Goal: Navigation & Orientation: Find specific page/section

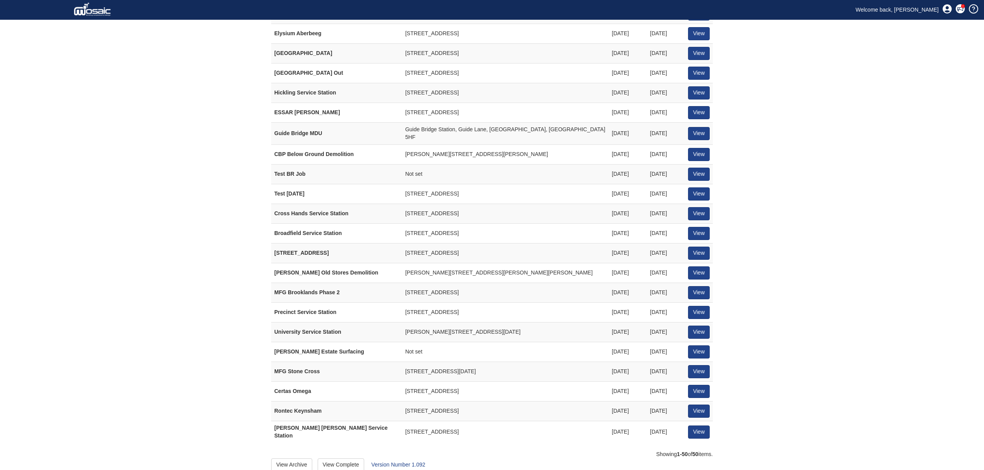
scroll to position [696, 0]
click at [699, 308] on link "View" at bounding box center [699, 311] width 22 height 13
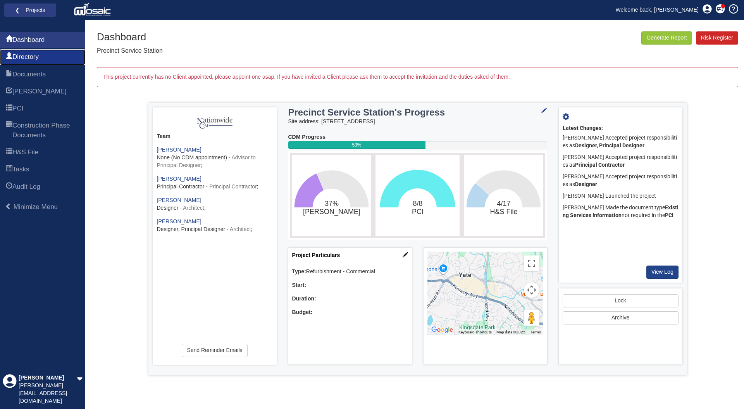
click at [19, 57] on span "Directory" at bounding box center [25, 56] width 26 height 9
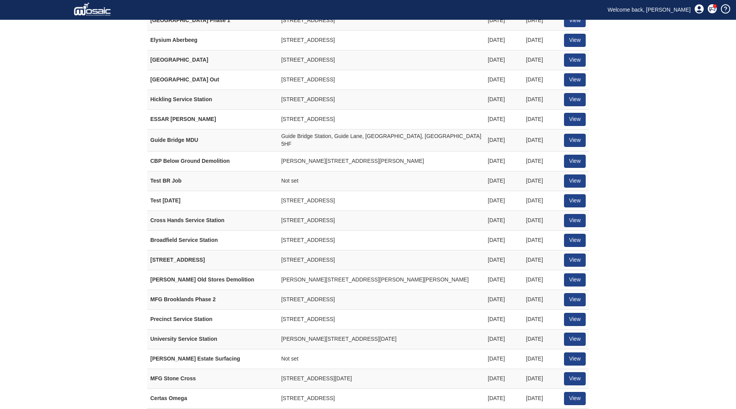
scroll to position [719, 0]
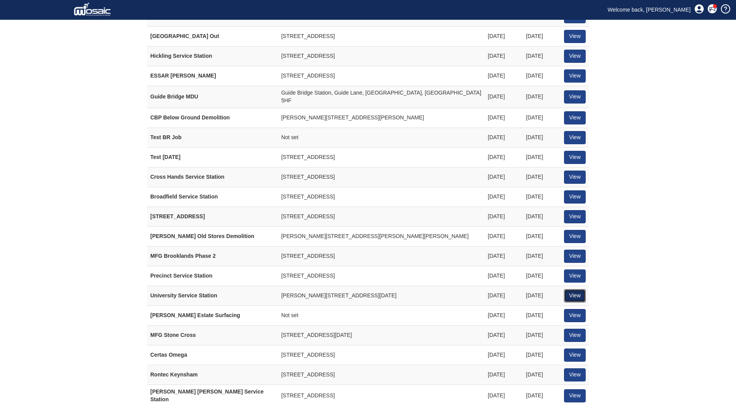
click at [583, 289] on link "View" at bounding box center [575, 295] width 22 height 13
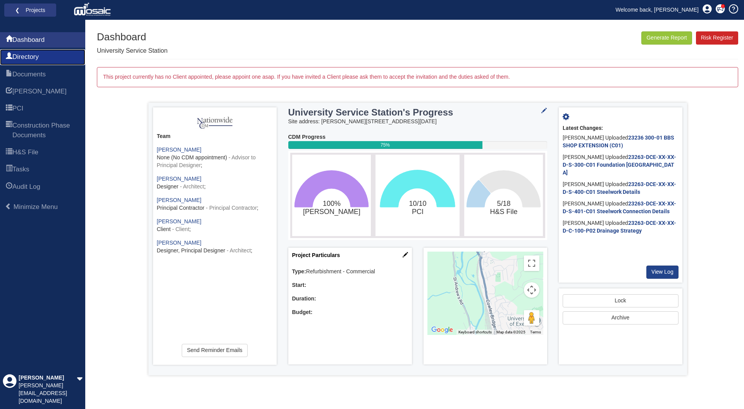
click at [36, 54] on span "Directory" at bounding box center [25, 56] width 26 height 9
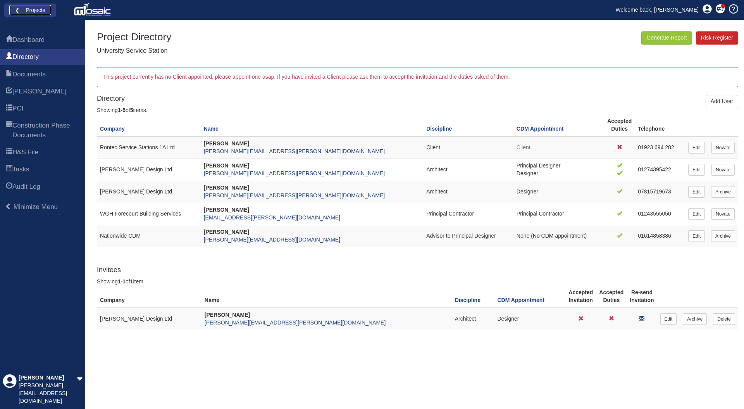
click at [26, 6] on link "❮ Projects" at bounding box center [30, 10] width 42 height 10
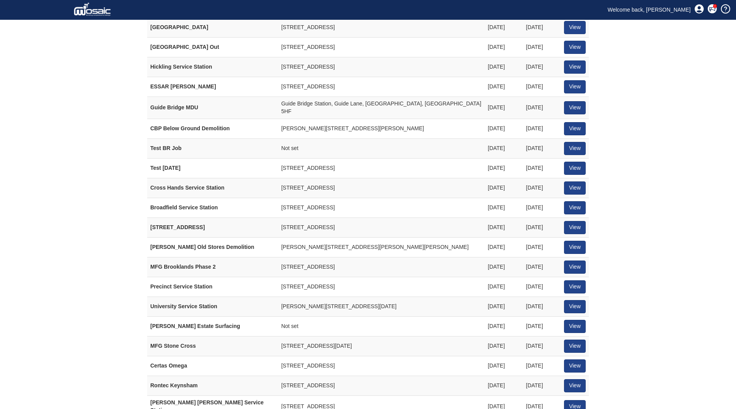
scroll to position [719, 0]
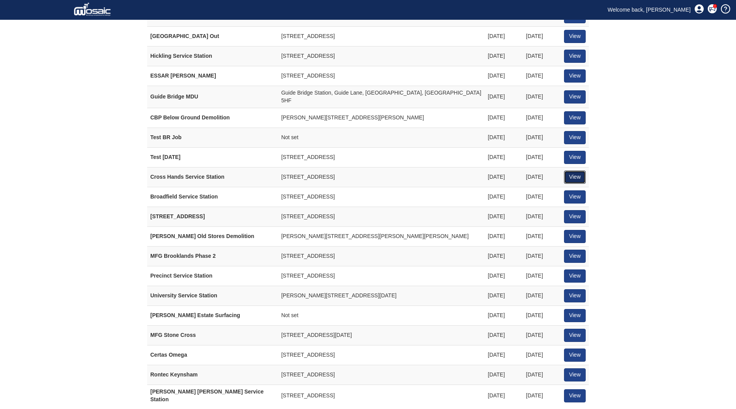
click at [568, 170] on link "View" at bounding box center [575, 176] width 22 height 13
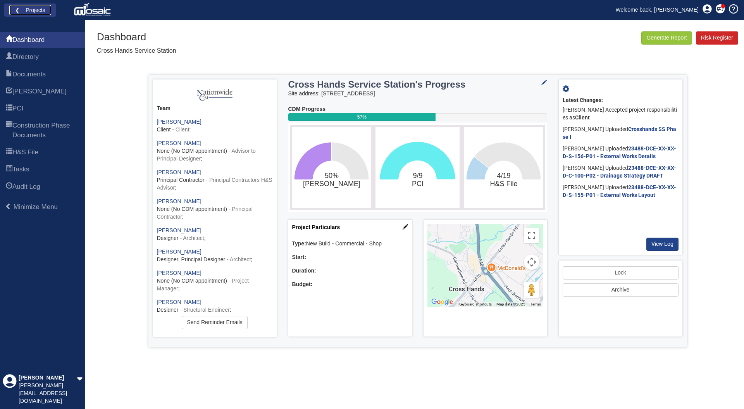
click at [30, 8] on link "❮ Projects" at bounding box center [30, 10] width 42 height 10
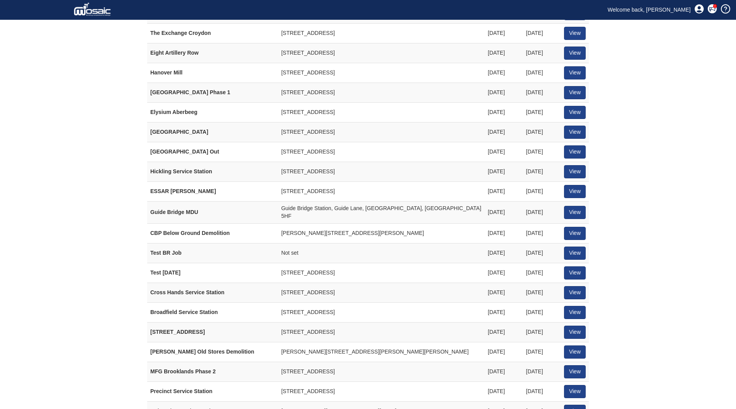
scroll to position [589, 0]
